Goal: Task Accomplishment & Management: Use online tool/utility

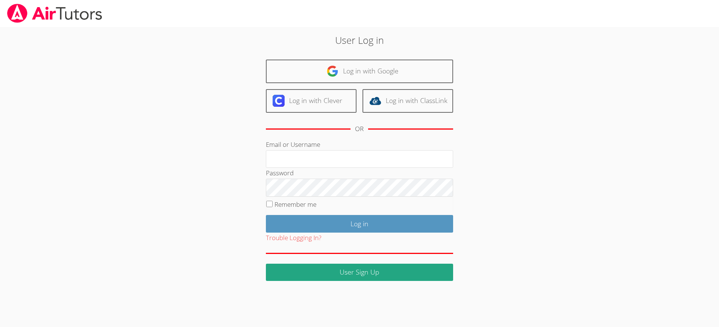
type input "[EMAIL_ADDRESS][DOMAIN_NAME]"
click at [271, 204] on input "Remember me" at bounding box center [269, 204] width 6 height 6
checkbox input "true"
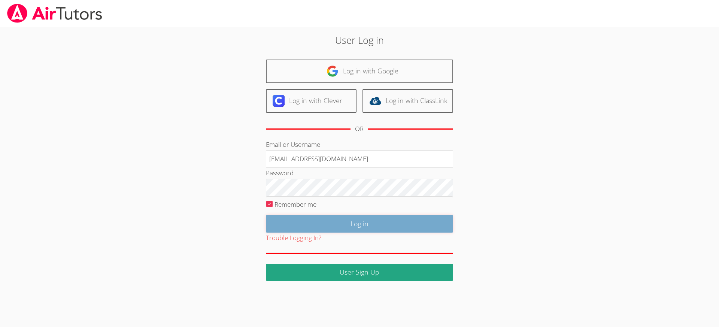
click at [329, 224] on input "Log in" at bounding box center [359, 224] width 187 height 18
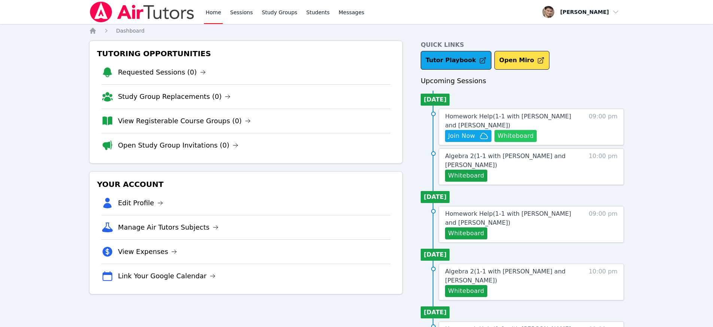
click at [514, 132] on button "Whiteboard" at bounding box center [515, 136] width 42 height 12
